Goal: Task Accomplishment & Management: Manage account settings

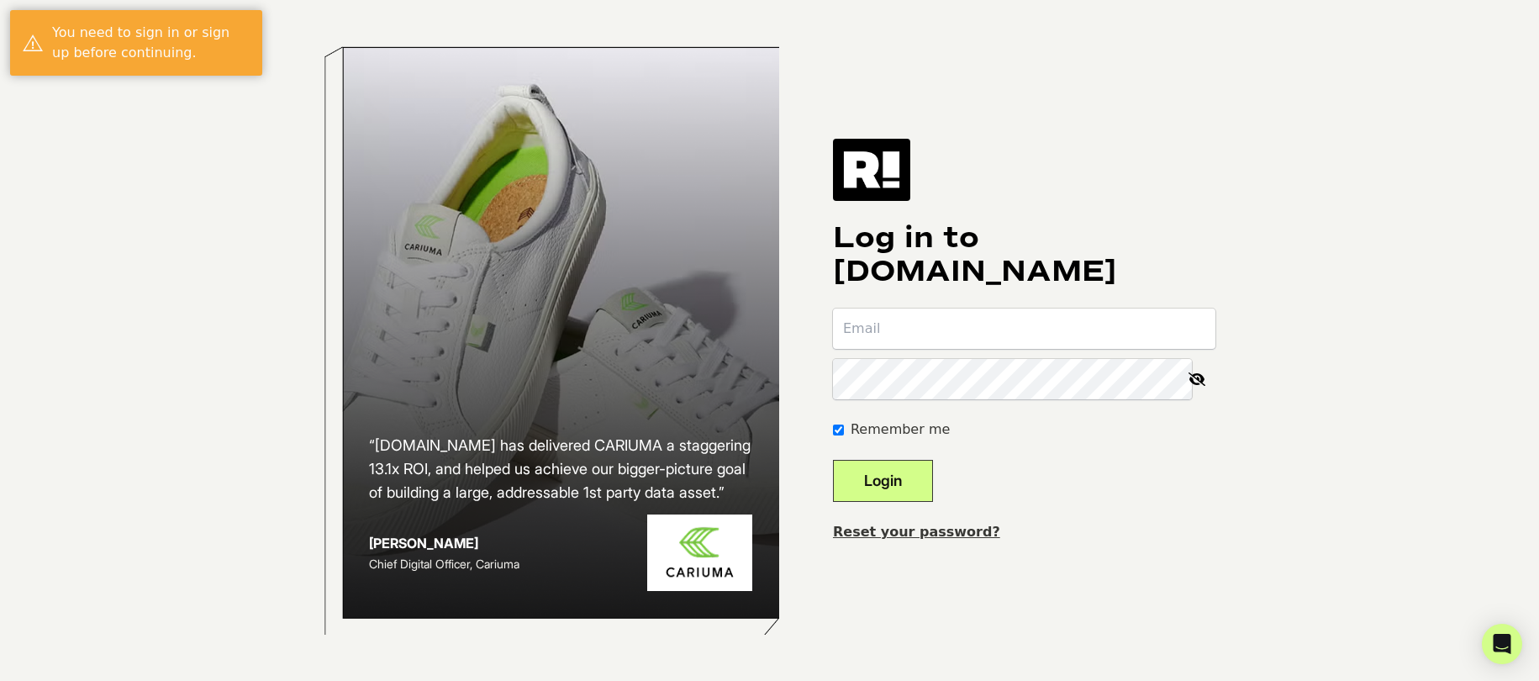
click at [993, 332] on input "email" at bounding box center [1024, 328] width 382 height 40
type input "[EMAIL_ADDRESS][DOMAIN_NAME]"
click at [901, 472] on button "Login" at bounding box center [883, 481] width 100 height 42
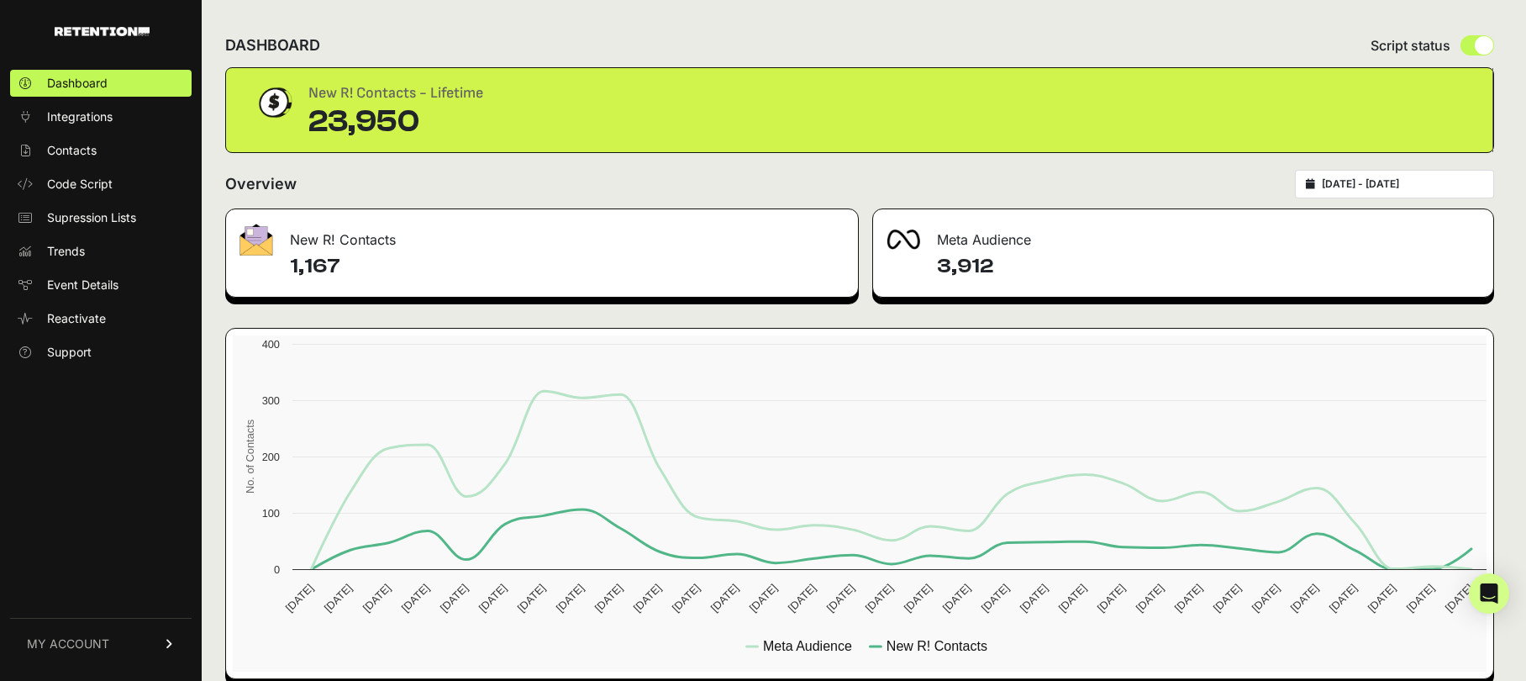
click at [52, 634] on link "MY ACCOUNT" at bounding box center [101, 643] width 182 height 51
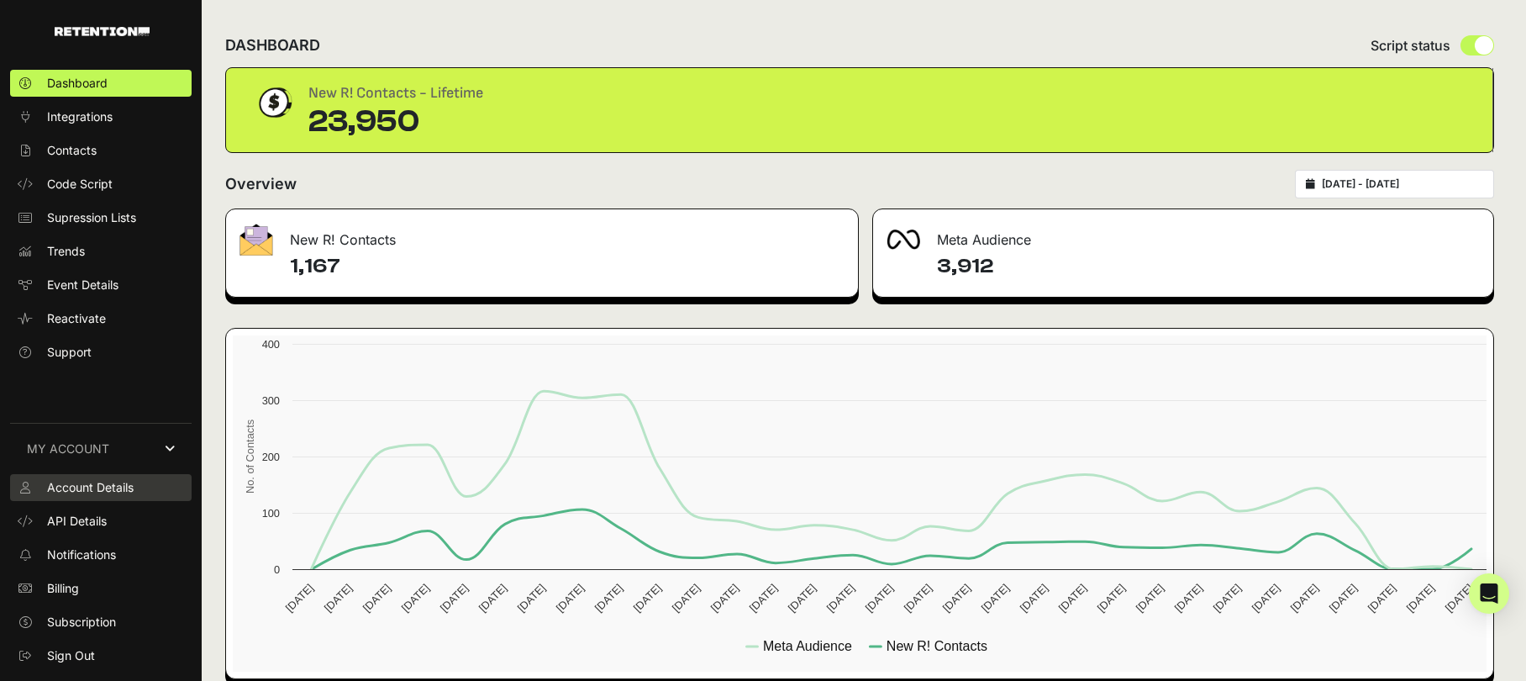
click at [98, 486] on span "Account Details" at bounding box center [90, 487] width 87 height 17
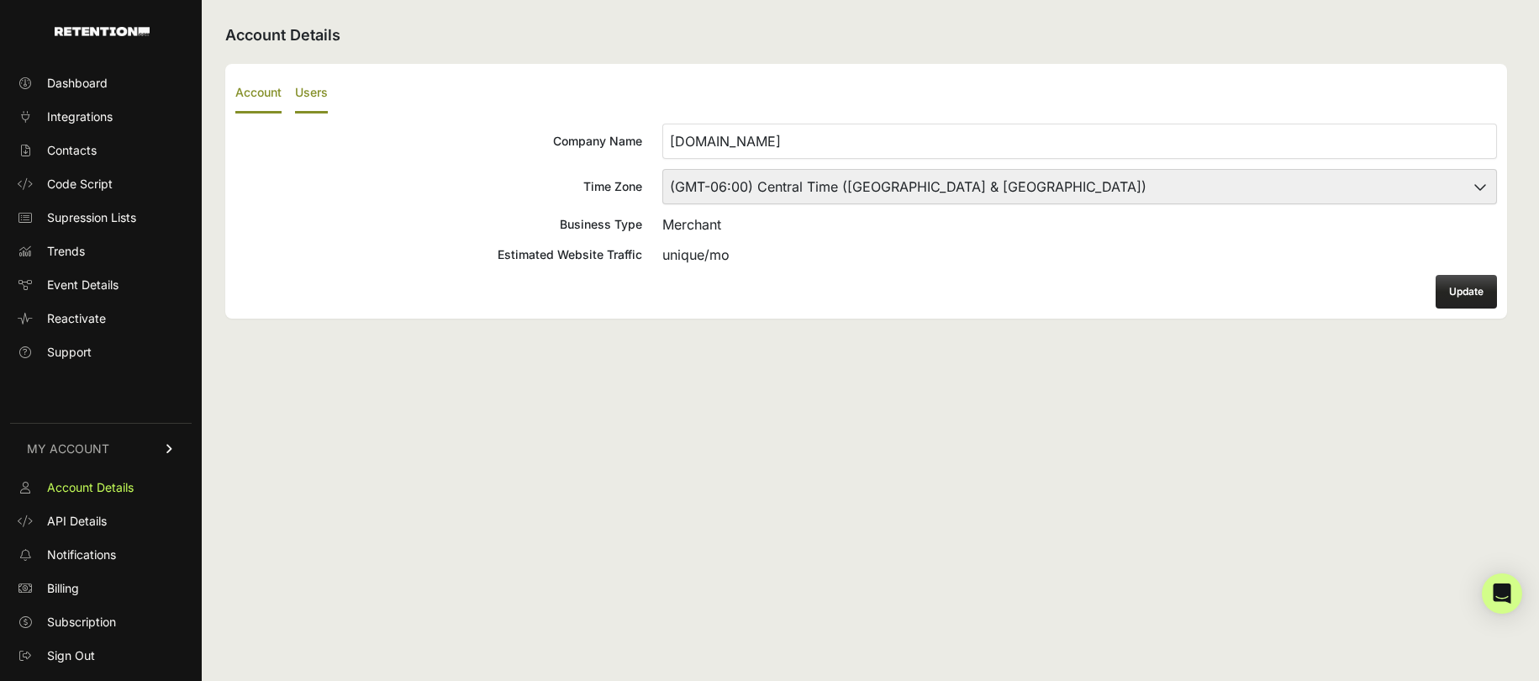
click at [321, 92] on label "Users" at bounding box center [311, 93] width 33 height 39
click at [0, 0] on input "Users" at bounding box center [0, 0] width 0 height 0
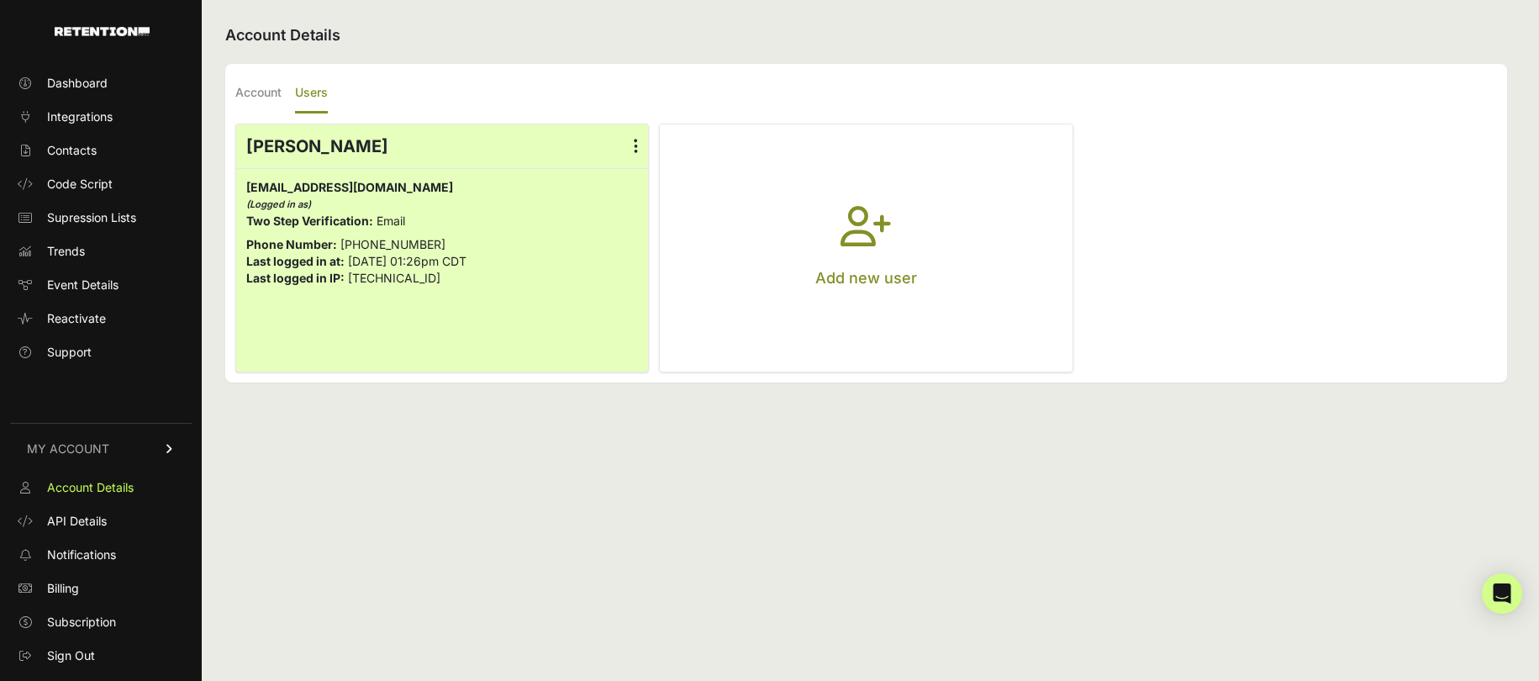
click at [632, 146] on label at bounding box center [636, 146] width 24 height 44
click at [0, 0] on input "radio" at bounding box center [0, 0] width 0 height 0
click at [609, 182] on link "Edit Details" at bounding box center [587, 191] width 128 height 30
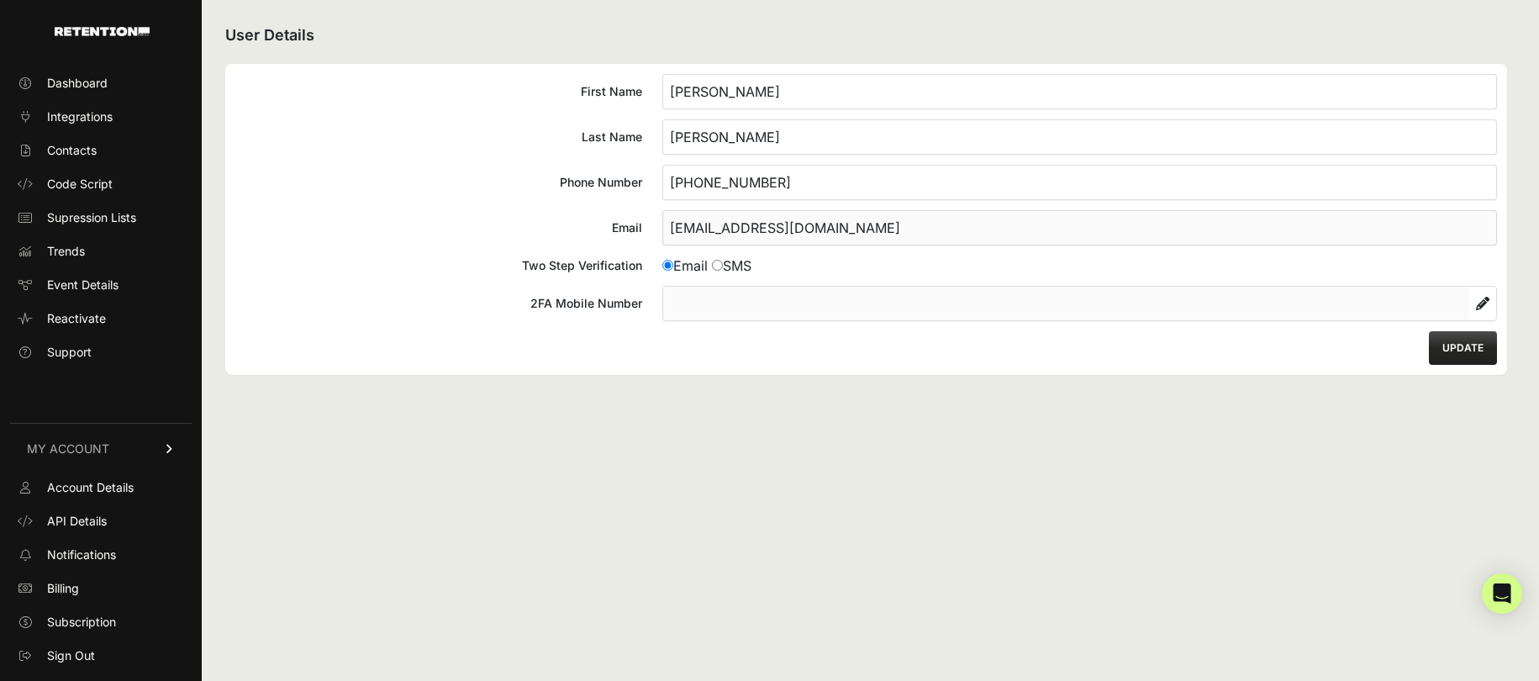
click at [924, 350] on div "First Name [GEOGRAPHIC_DATA] Last Name [PERSON_NAME] Phone Number [PHONE_NUMBER…" at bounding box center [865, 219] width 1281 height 311
click at [1475, 358] on button "UPDATE" at bounding box center [1463, 348] width 68 height 34
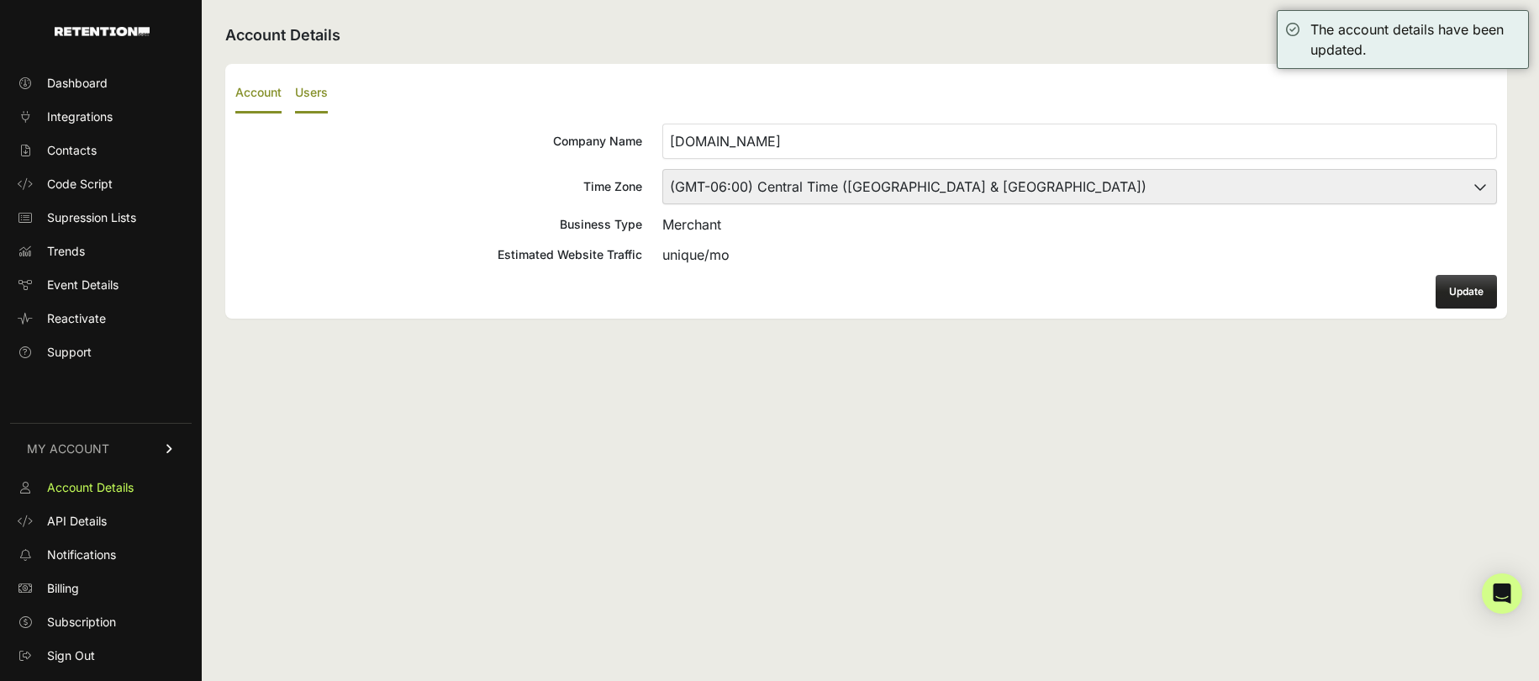
click at [320, 93] on label "Users" at bounding box center [311, 93] width 33 height 39
click at [0, 0] on input "Users" at bounding box center [0, 0] width 0 height 0
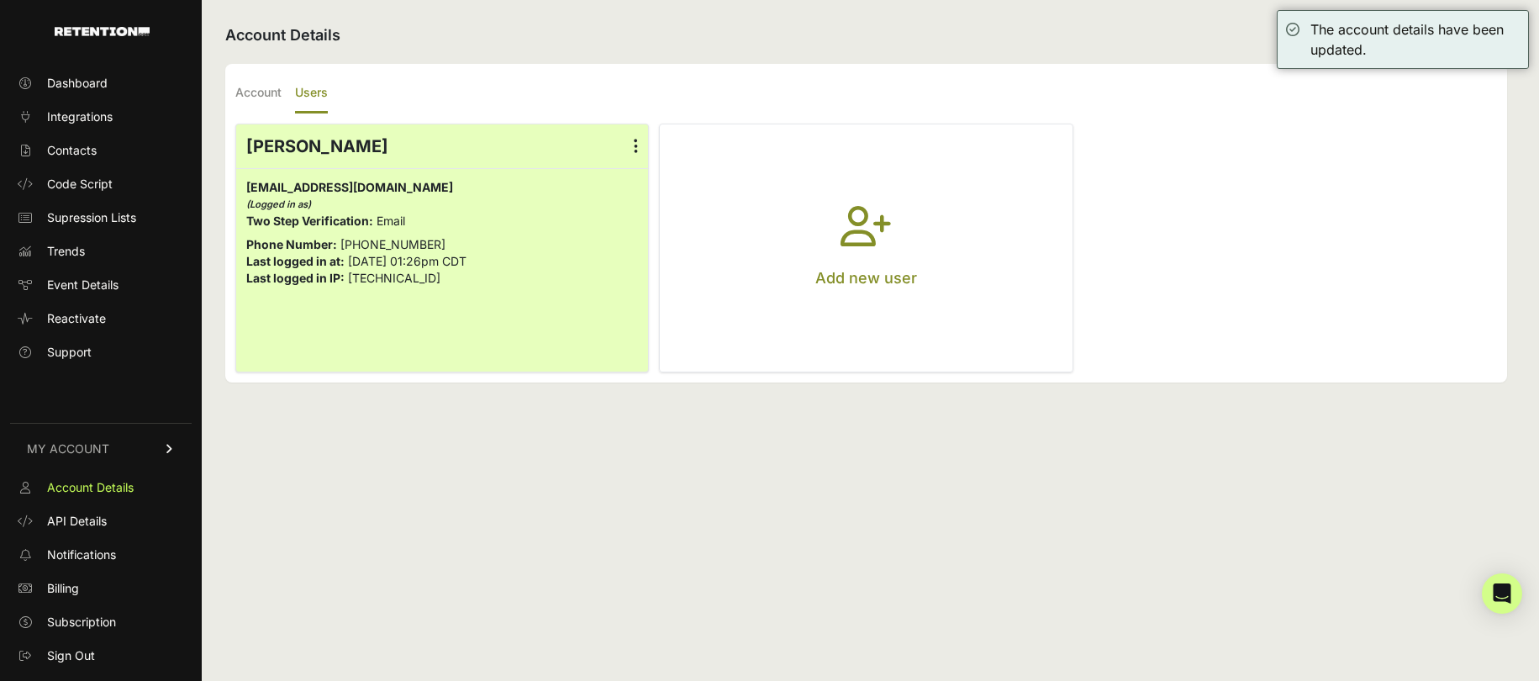
click at [634, 147] on icon at bounding box center [636, 146] width 4 height 17
click at [0, 0] on input "radio" at bounding box center [0, 0] width 0 height 0
click at [580, 188] on link "Edit Details" at bounding box center [587, 191] width 128 height 30
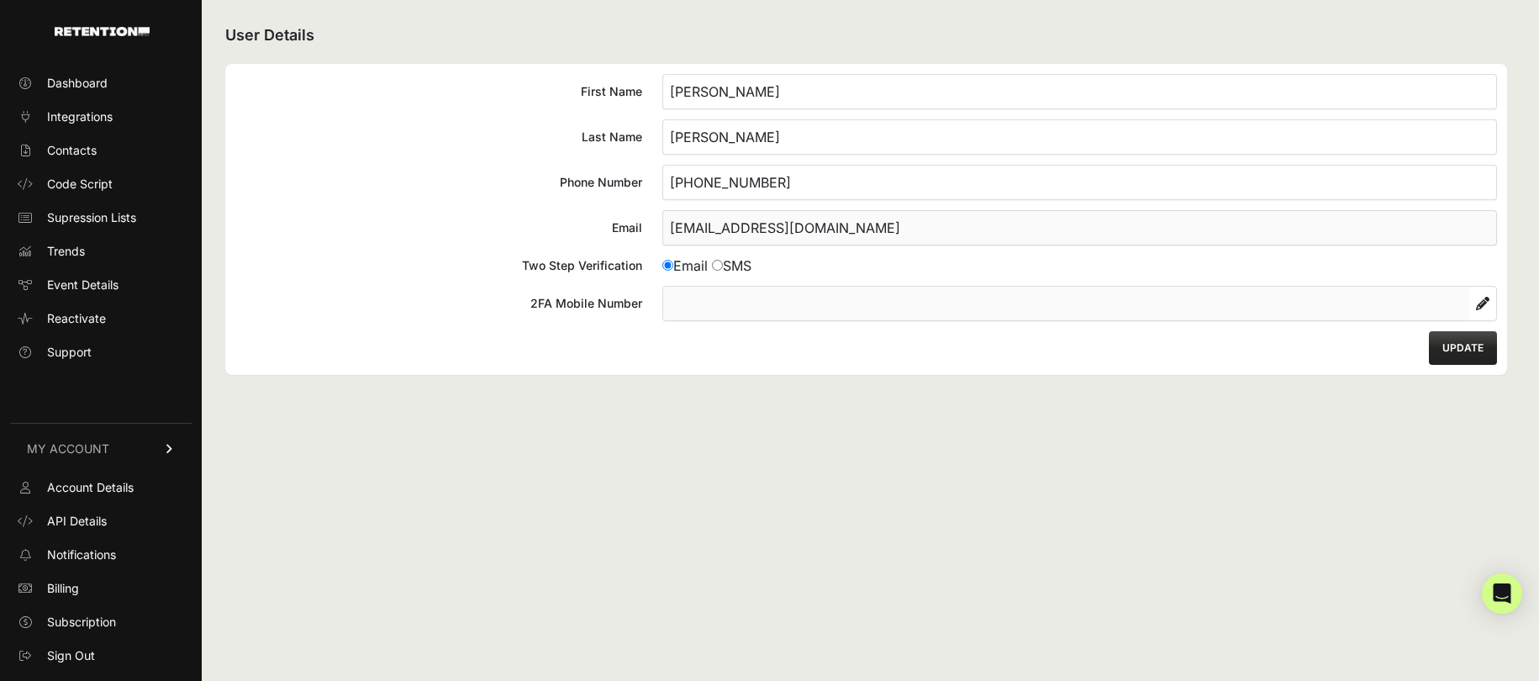
click at [754, 187] on input "[PHONE_NUMBER]" at bounding box center [1079, 182] width 834 height 35
